Goal: Find specific page/section: Find specific page/section

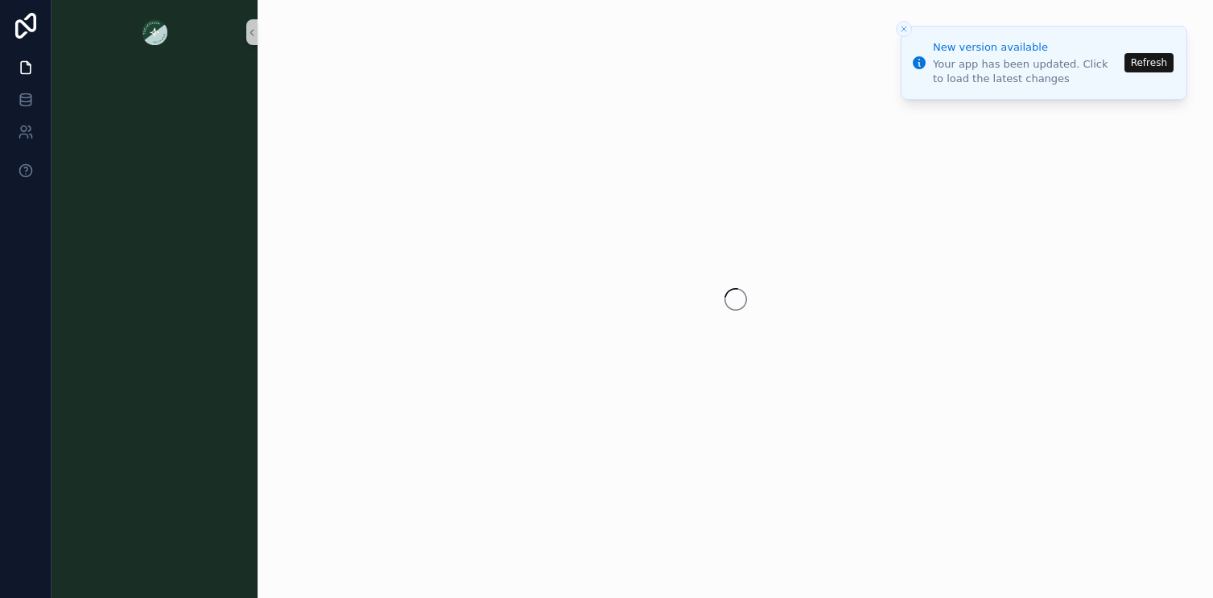
click at [1147, 64] on button "Refresh" at bounding box center [1148, 62] width 49 height 19
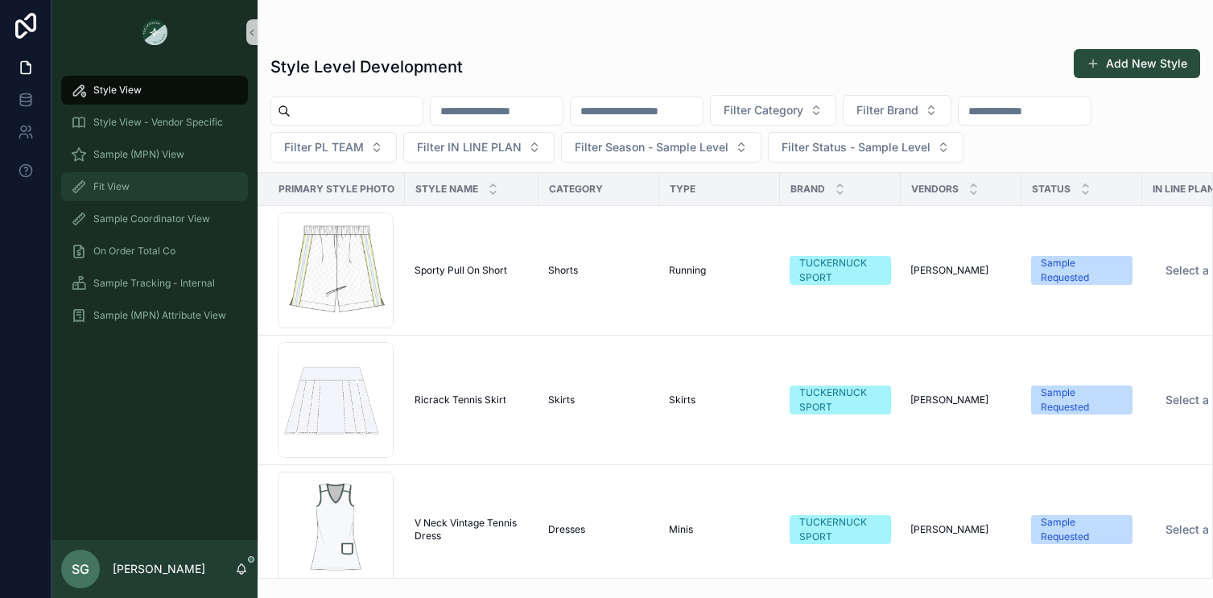
click at [122, 191] on span "Fit View" at bounding box center [111, 186] width 36 height 13
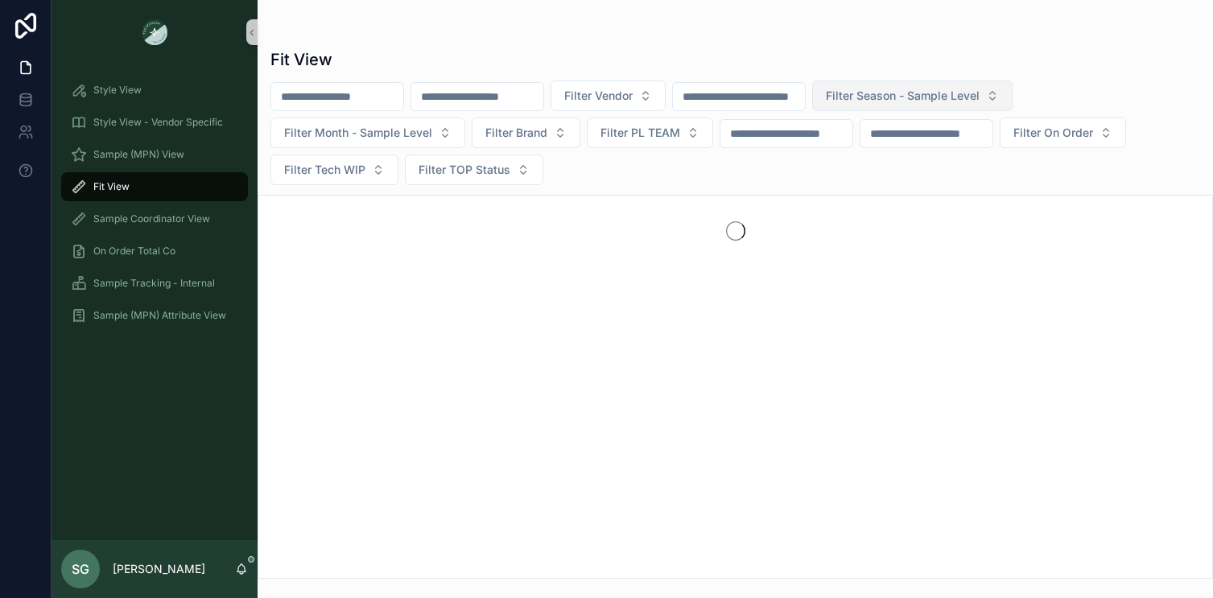
click at [979, 93] on span "Filter Season - Sample Level" at bounding box center [903, 96] width 154 height 16
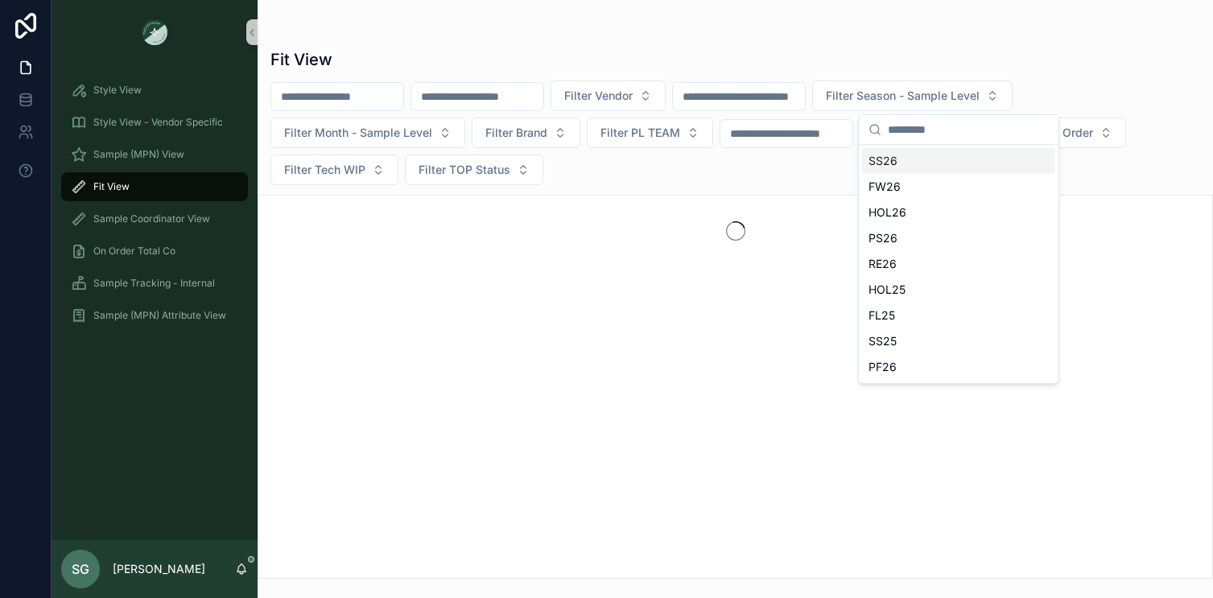
click at [898, 163] on div "SS26" at bounding box center [958, 161] width 193 height 26
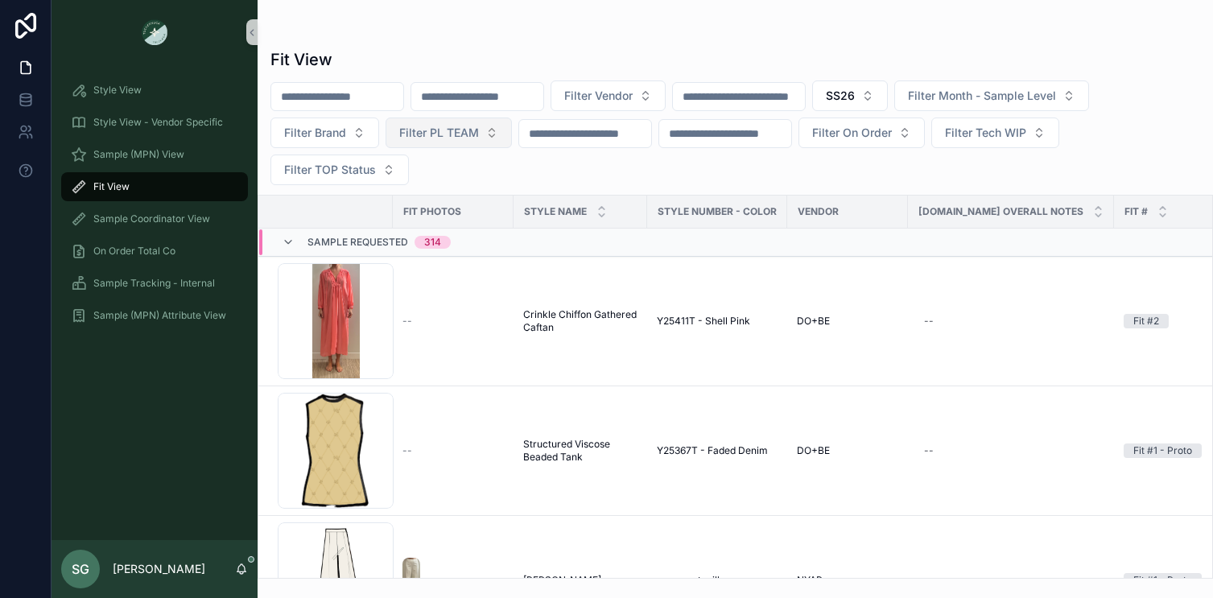
click at [497, 126] on button "Filter PL TEAM" at bounding box center [448, 132] width 126 height 31
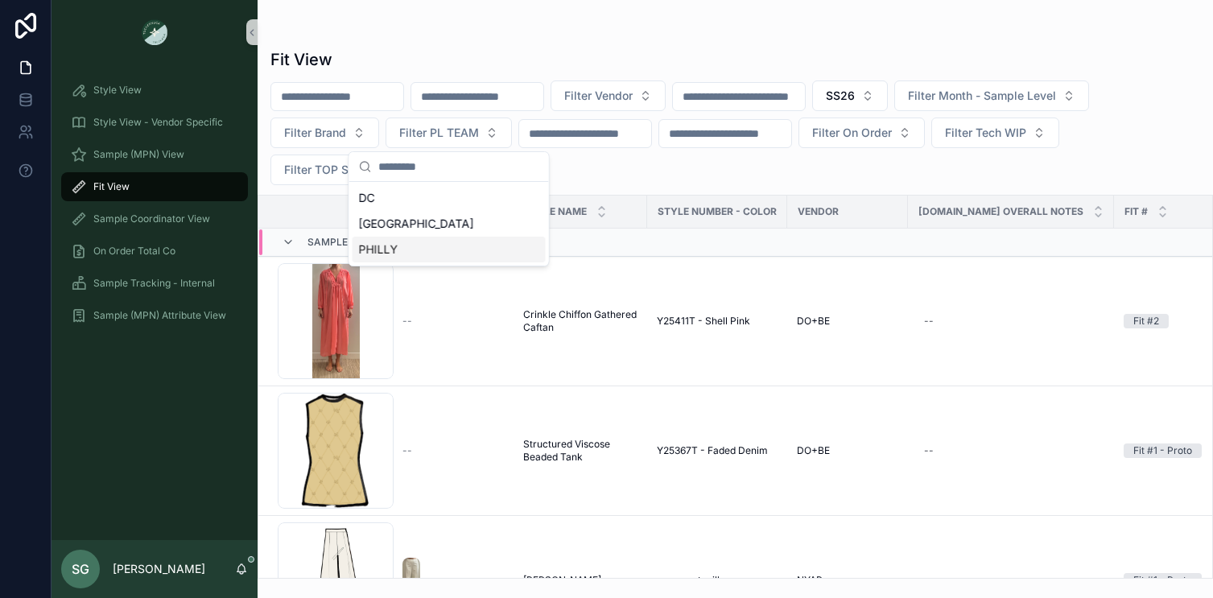
click at [385, 246] on div "PHILLY" at bounding box center [448, 250] width 193 height 26
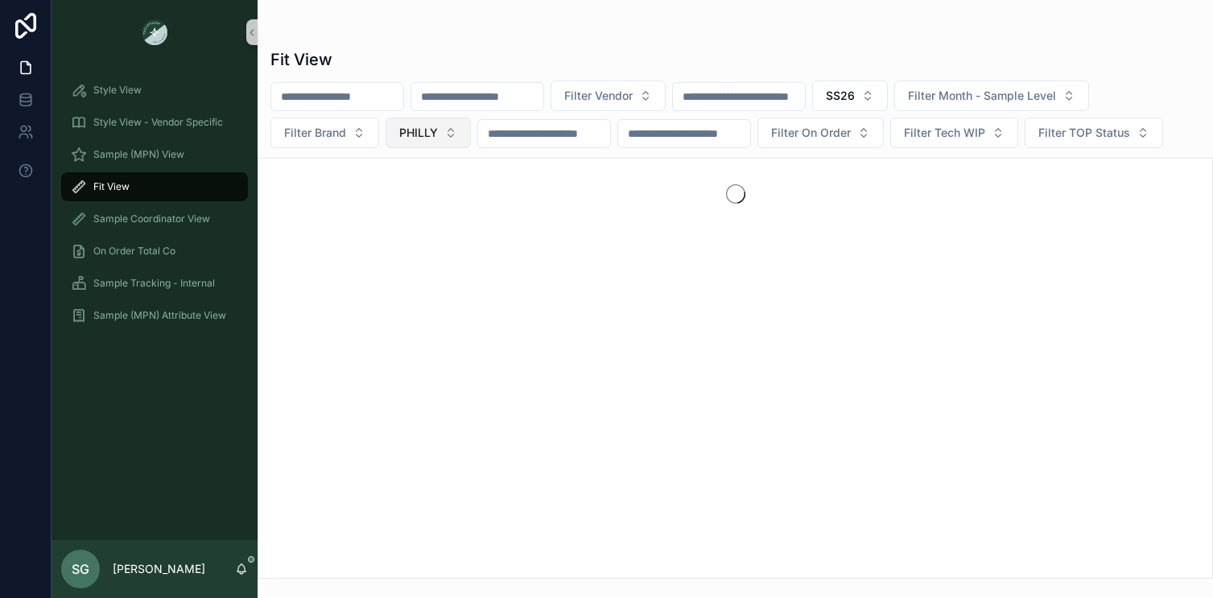
click at [447, 138] on button "PHILLY" at bounding box center [427, 132] width 85 height 31
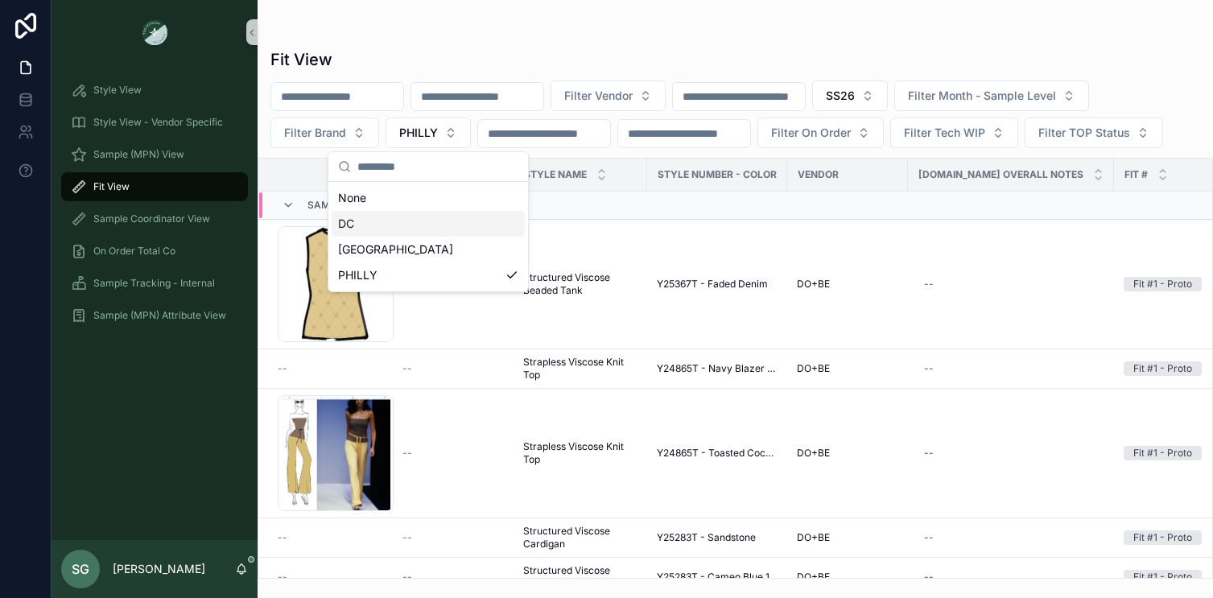
click at [365, 225] on div "DC" at bounding box center [428, 224] width 193 height 26
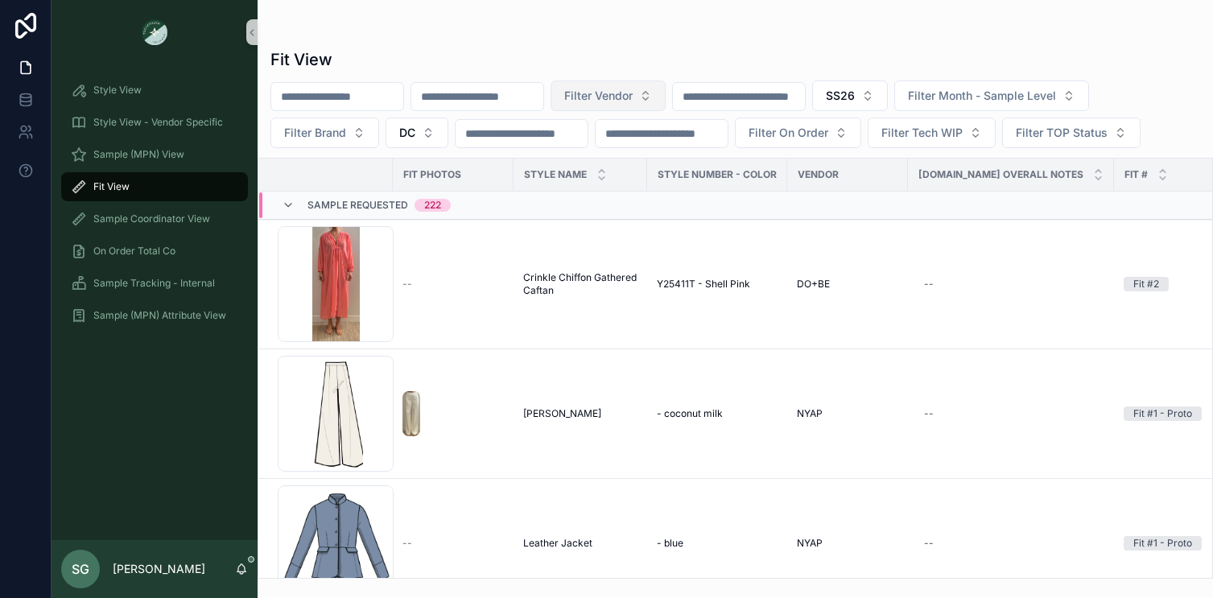
click at [665, 94] on button "Filter Vendor" at bounding box center [607, 95] width 115 height 31
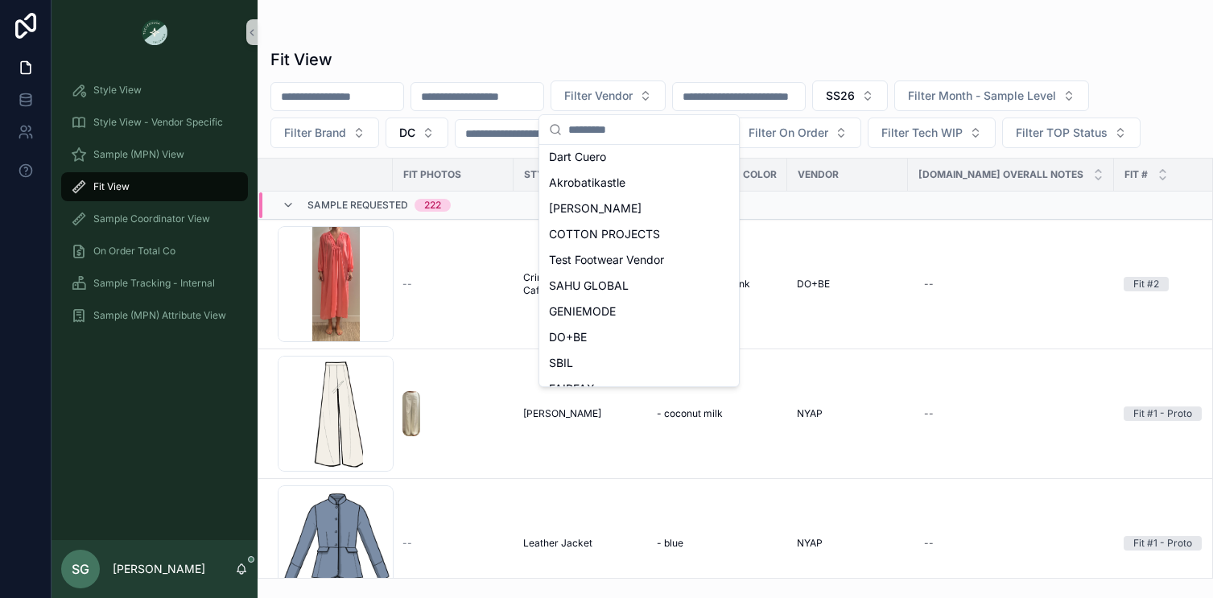
scroll to position [190, 0]
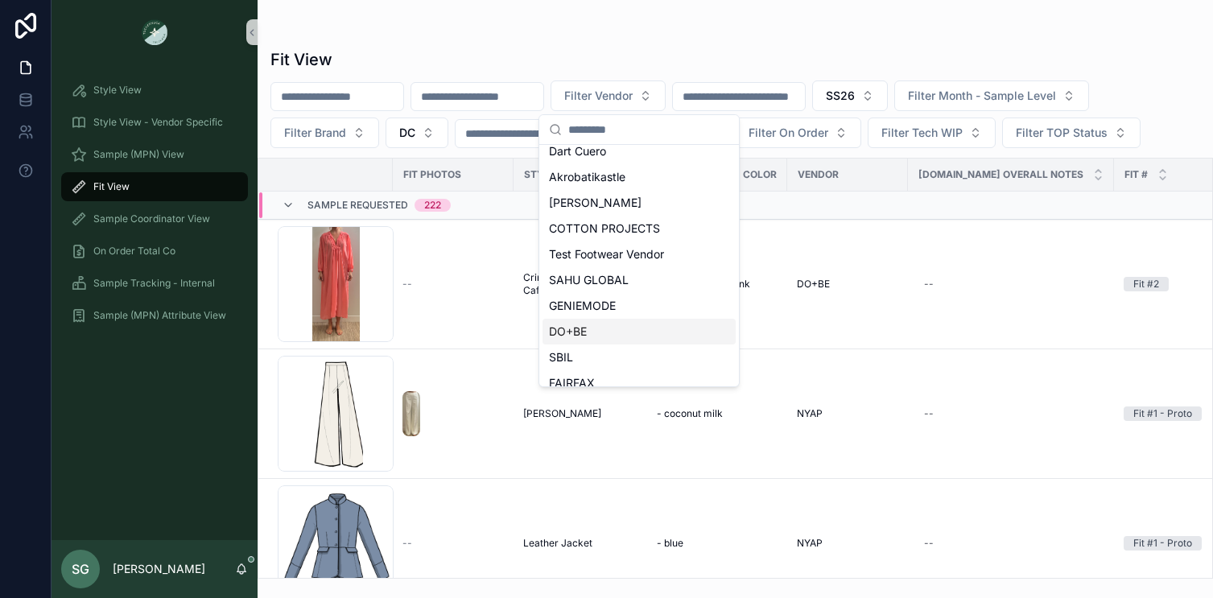
click at [592, 332] on div "DO+BE" at bounding box center [638, 332] width 193 height 26
